Goal: Task Accomplishment & Management: Complete application form

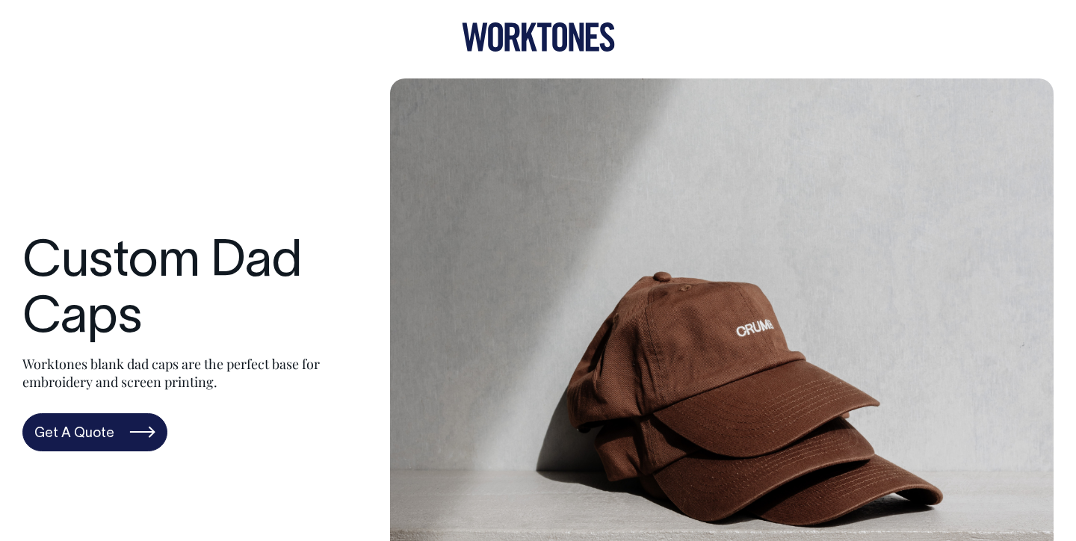
click at [303, 154] on div "Custom Dad Caps Worktones blank dad caps are the perfect base for embroidery an…" at bounding box center [537, 343] width 1031 height 530
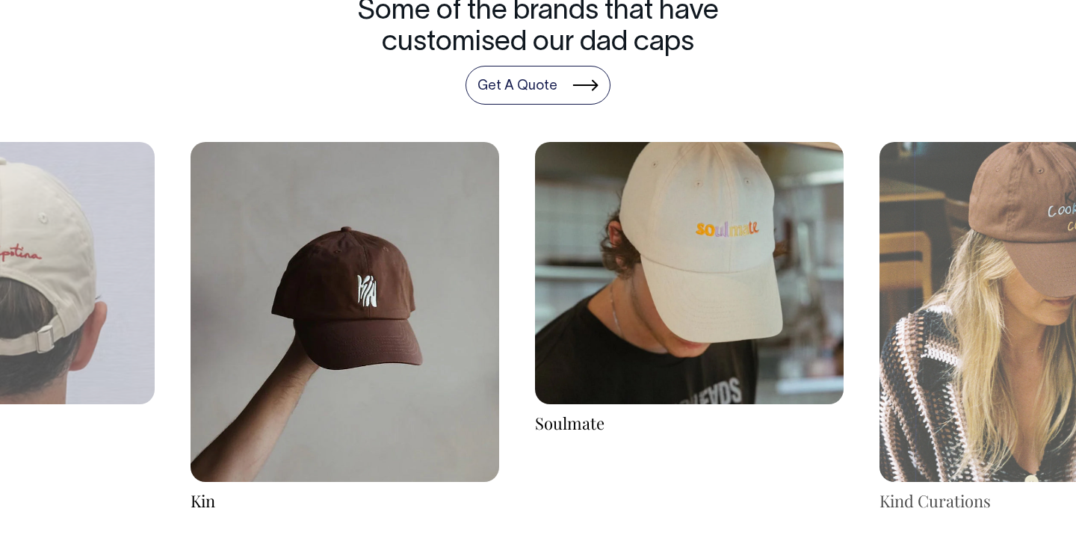
scroll to position [2378, 0]
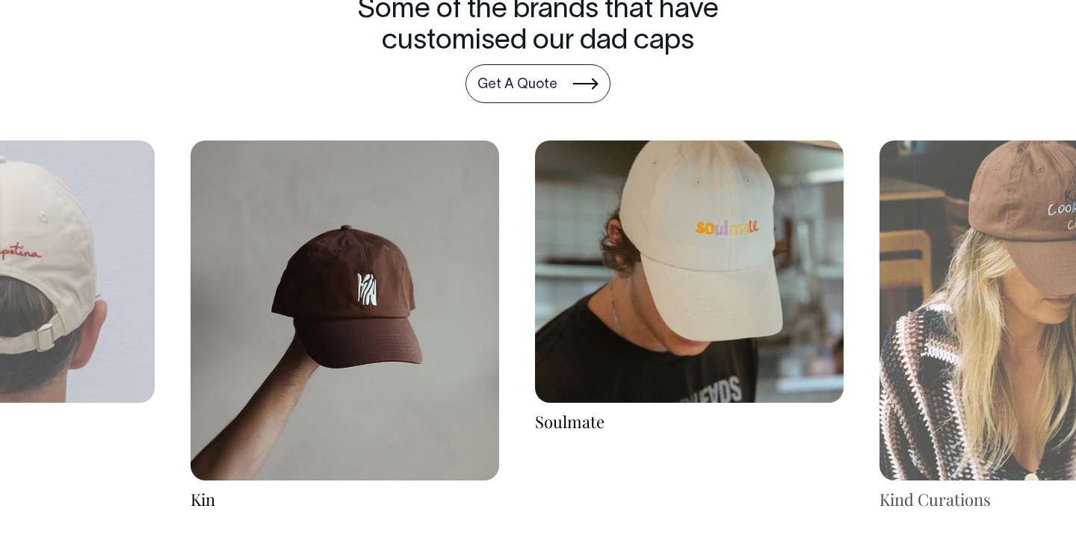
click at [776, 56] on div "Some of the brands that have customised our dad caps Get A Quote" at bounding box center [538, 49] width 1076 height 108
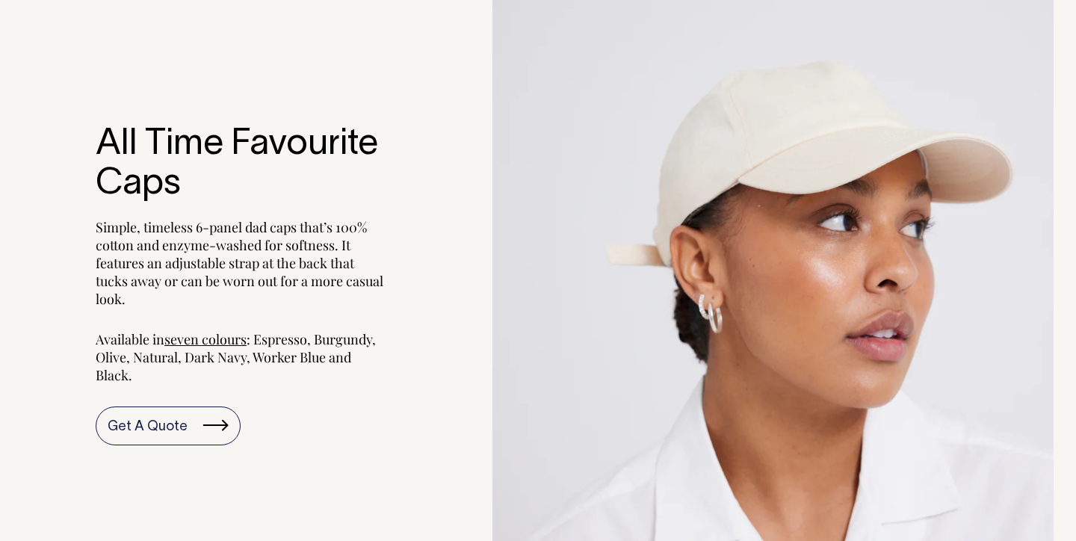
scroll to position [1430, 0]
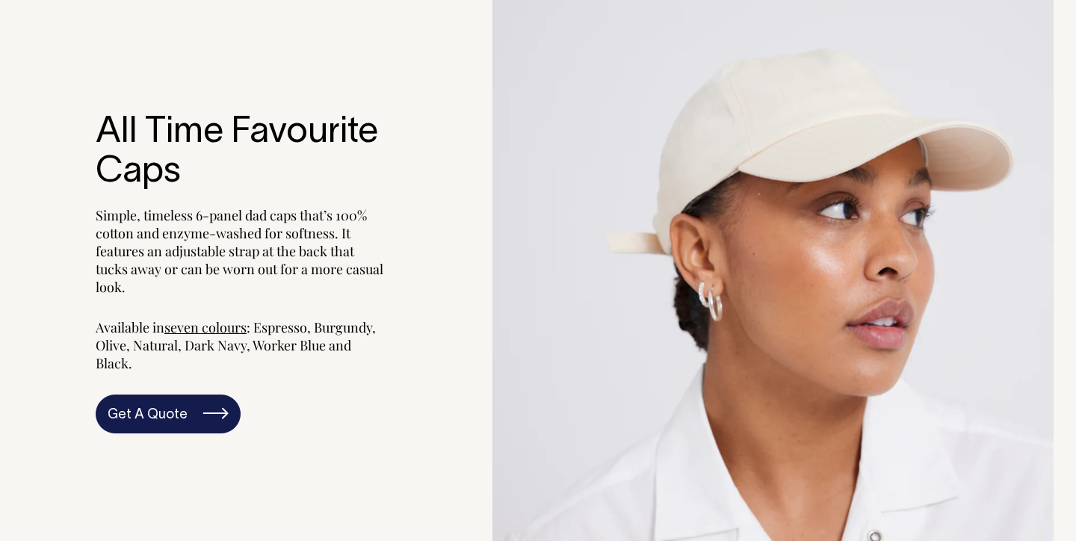
click at [181, 403] on link "Get A Quote" at bounding box center [168, 413] width 145 height 39
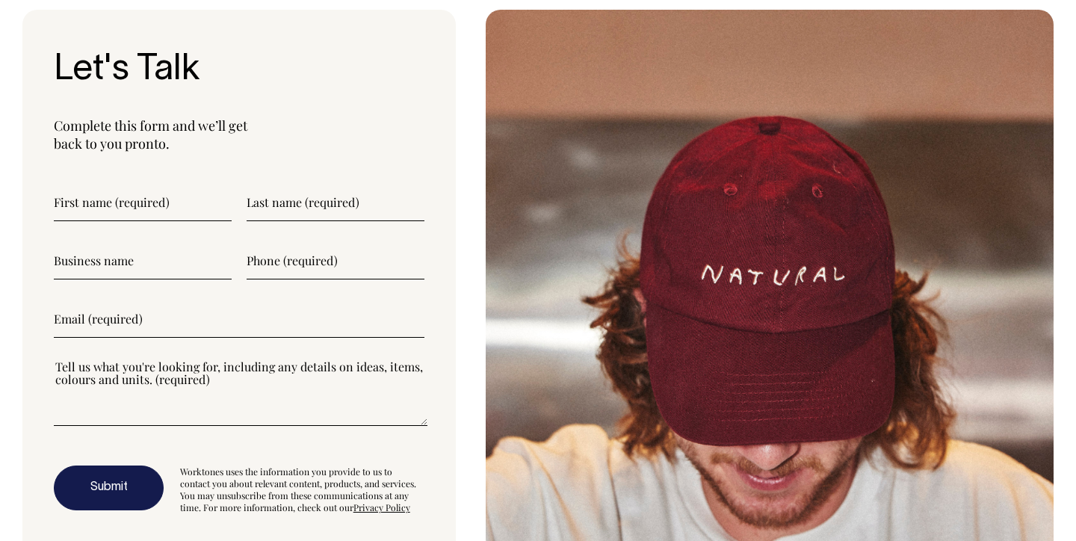
scroll to position [3911, 0]
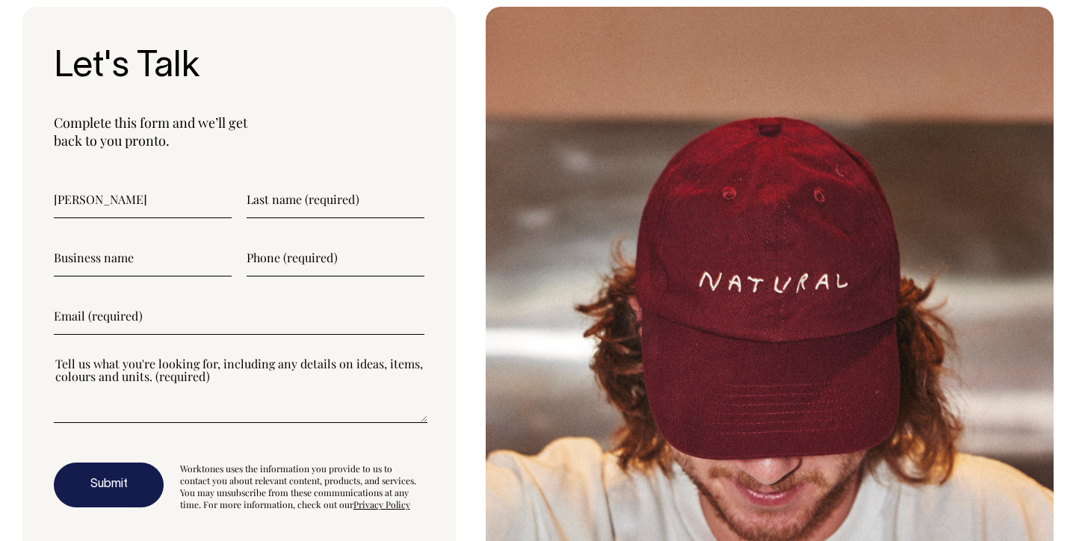
type input"] "paul"
type input"] "english"
type input"] "Inspectio"
type input"] "0404 46"
type input"] "0404460527"
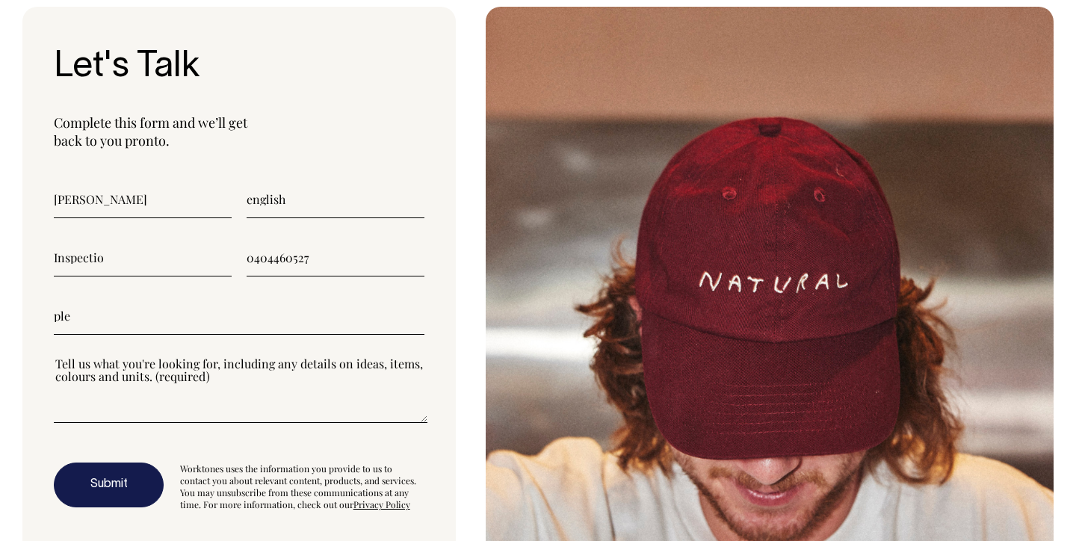
type input"] "pler"
type input"] "plerc@me.com"
click at [114, 409] on textarea"] at bounding box center [241, 389] width 374 height 67
type textarea"] "looking to order a small quantity, about 20 Dad caps with my company text on it"
click at [123, 476] on button "Submit" at bounding box center [109, 484] width 110 height 45
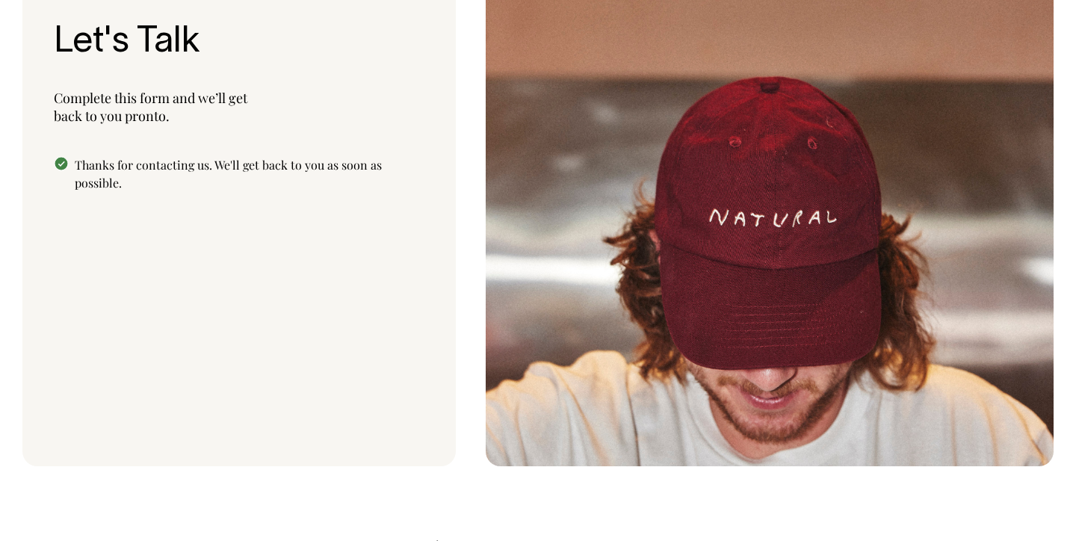
scroll to position [3935, 0]
click at [378, 99] on p "Complete this form and we’ll get back to you pronto." at bounding box center [239, 108] width 371 height 36
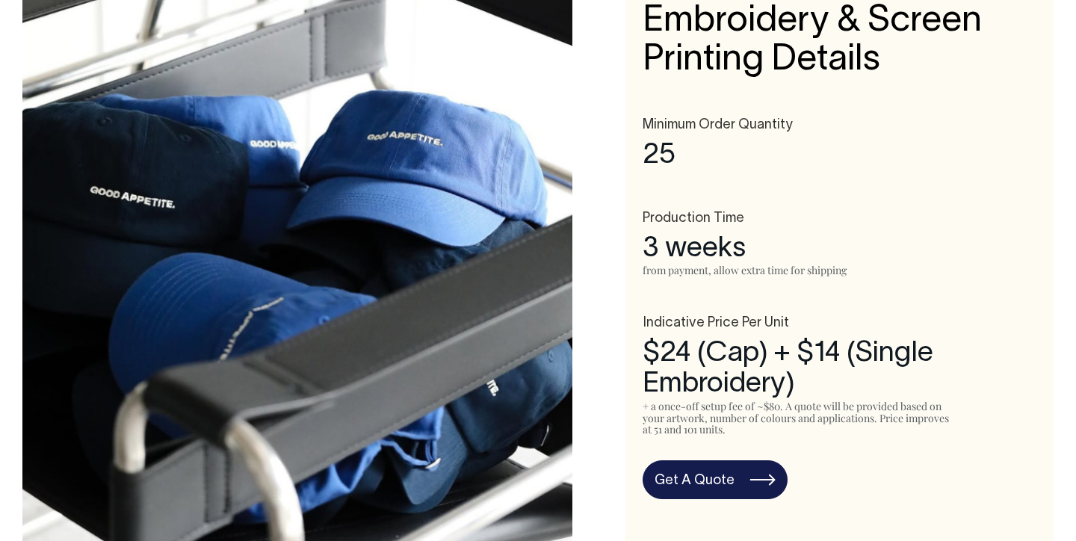
scroll to position [733, 0]
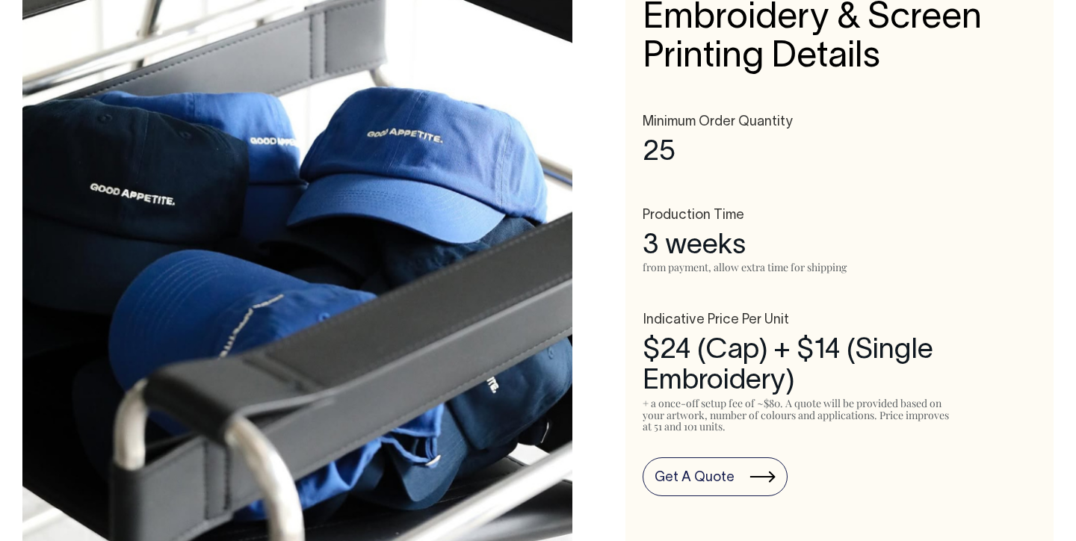
click at [743, 469] on link "Get A Quote" at bounding box center [714, 476] width 145 height 39
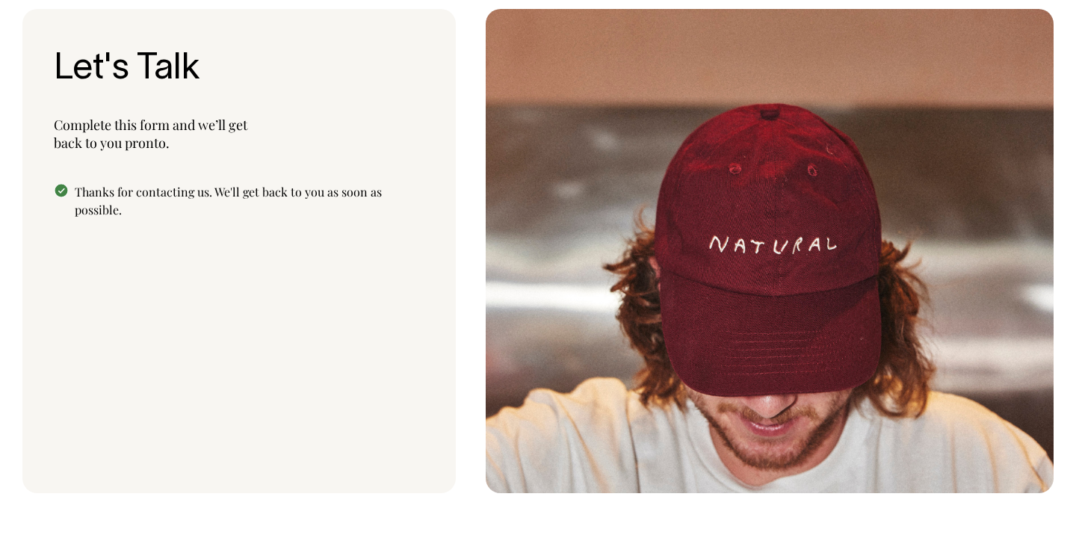
scroll to position [3911, 0]
